Goal: Information Seeking & Learning: Learn about a topic

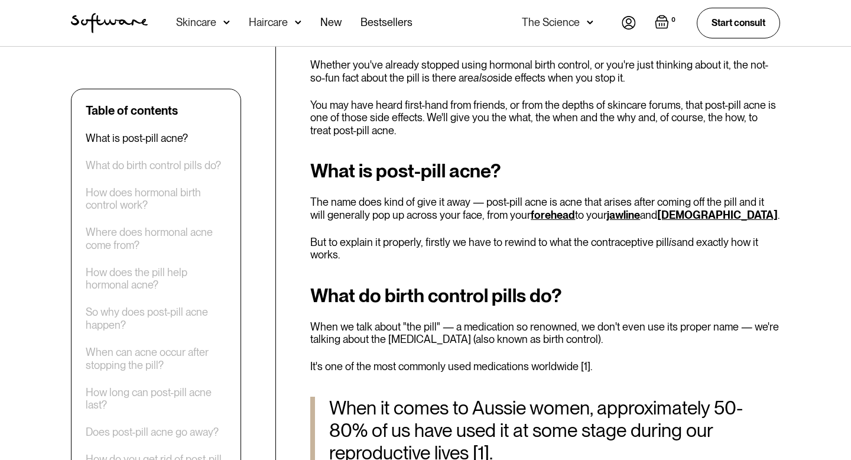
scroll to position [460, 0]
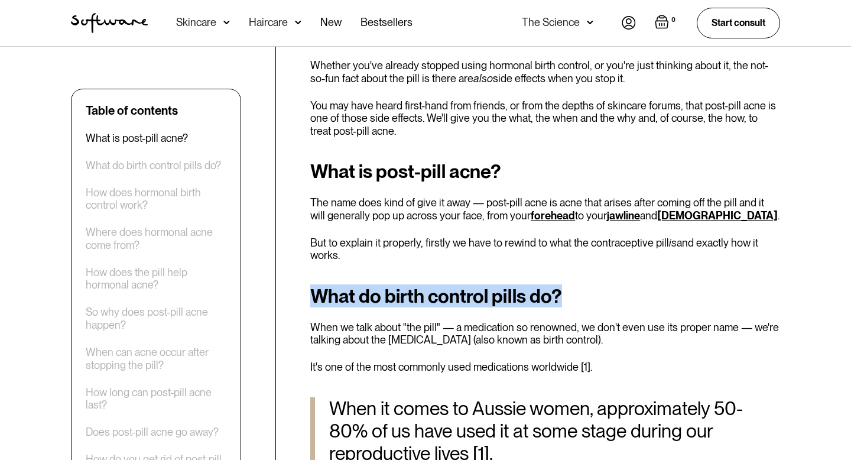
drag, startPoint x: 310, startPoint y: 294, endPoint x: 677, endPoint y: 293, distance: 367.1
click at [679, 291] on h2 "What do birth control pills do?" at bounding box center [545, 296] width 470 height 21
click at [677, 293] on h2 "What do birth control pills do?" at bounding box center [545, 296] width 470 height 21
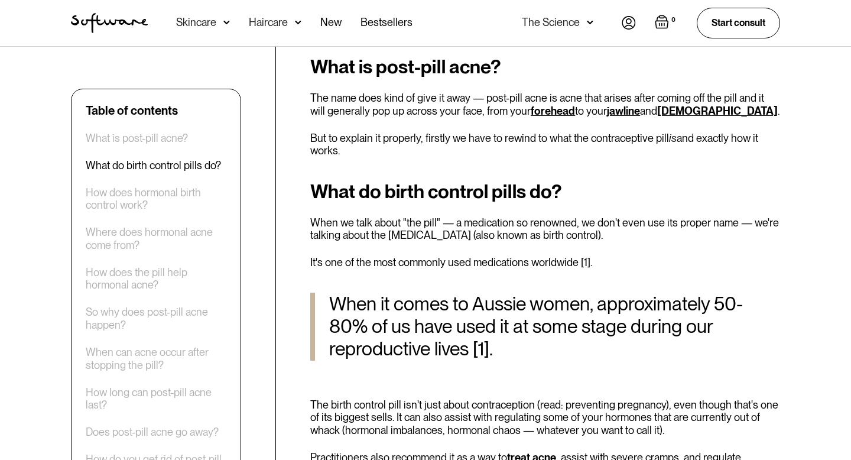
scroll to position [566, 0]
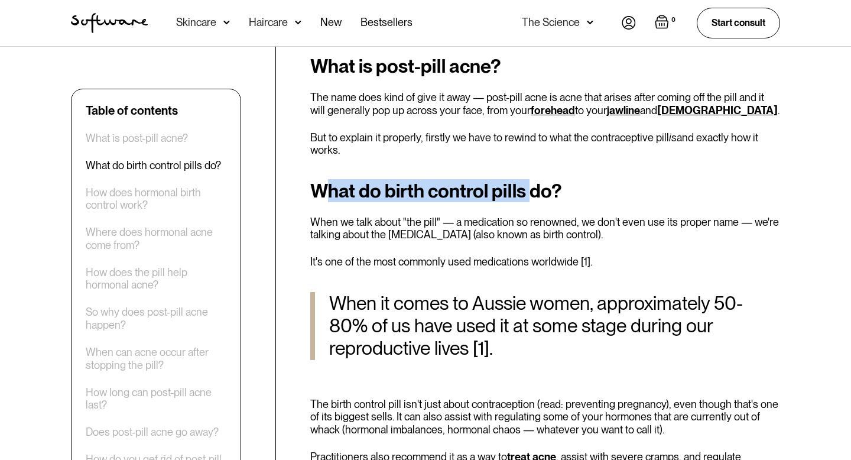
drag, startPoint x: 329, startPoint y: 190, endPoint x: 699, endPoint y: 155, distance: 371.6
click at [699, 155] on p "But to explain it properly, firstly we have to rewind to what the contraceptive…" at bounding box center [545, 143] width 470 height 25
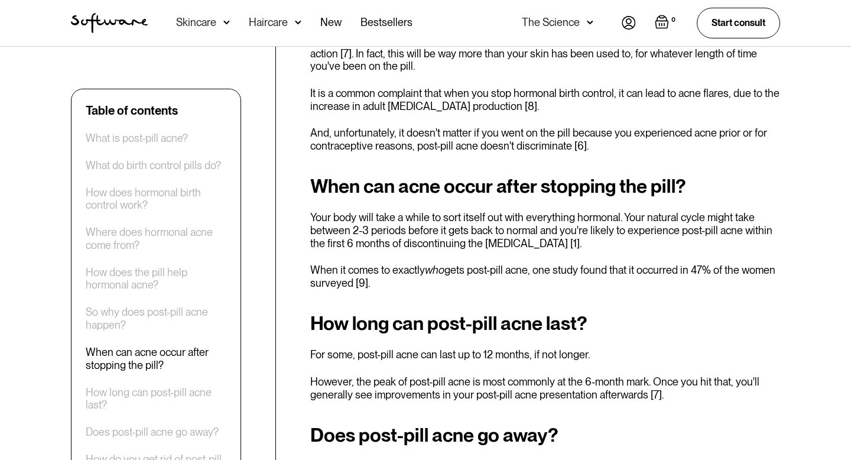
scroll to position [1799, 0]
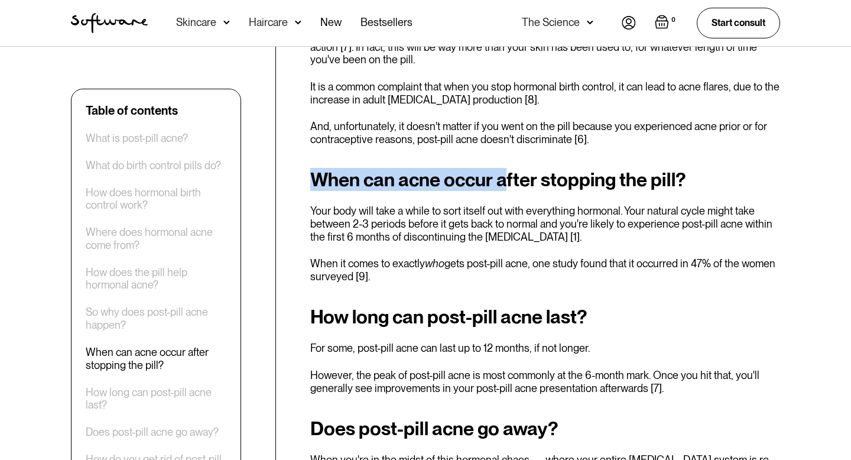
drag, startPoint x: 313, startPoint y: 142, endPoint x: 520, endPoint y: 142, distance: 206.9
click at [520, 169] on h2 "When can acne occur after stopping the pill?" at bounding box center [545, 179] width 470 height 21
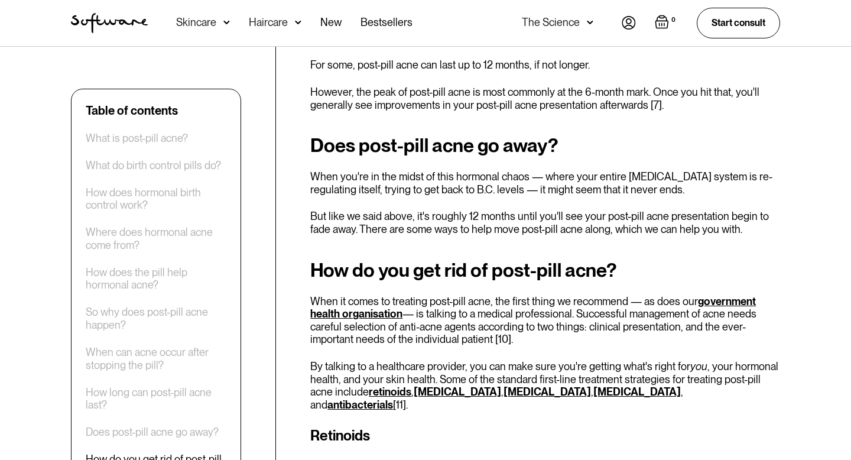
scroll to position [2090, 0]
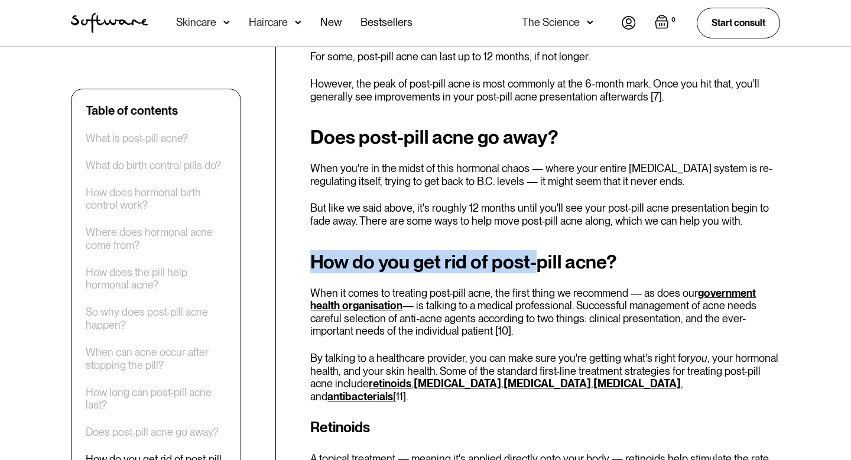
drag, startPoint x: 442, startPoint y: 231, endPoint x: 553, endPoint y: 235, distance: 111.2
click at [553, 251] on h2 "How do you get rid of post-pill acne?" at bounding box center [545, 261] width 470 height 21
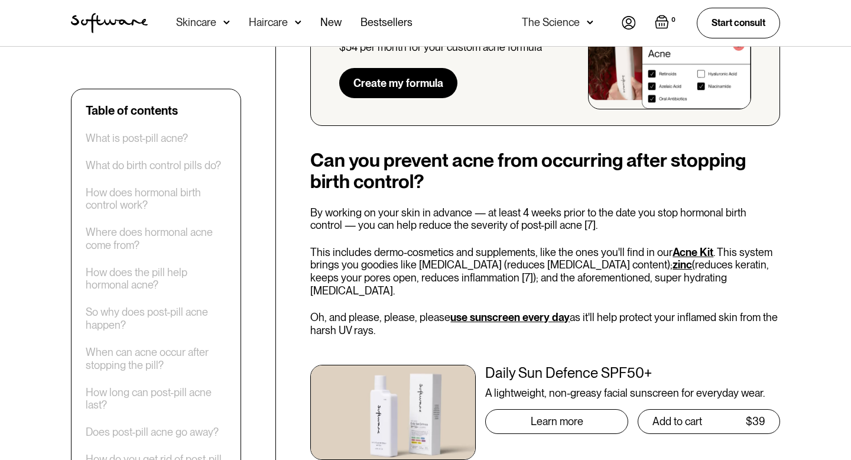
scroll to position [3327, 0]
